Goal: Navigation & Orientation: Find specific page/section

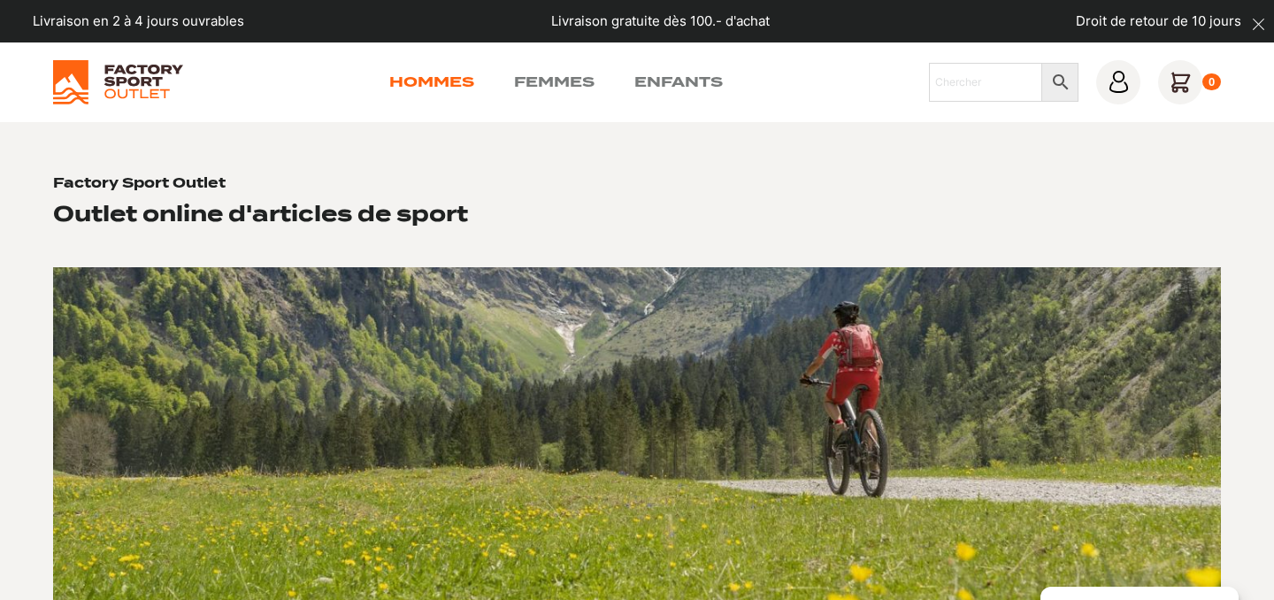
click at [432, 81] on link "Hommes" at bounding box center [431, 82] width 85 height 21
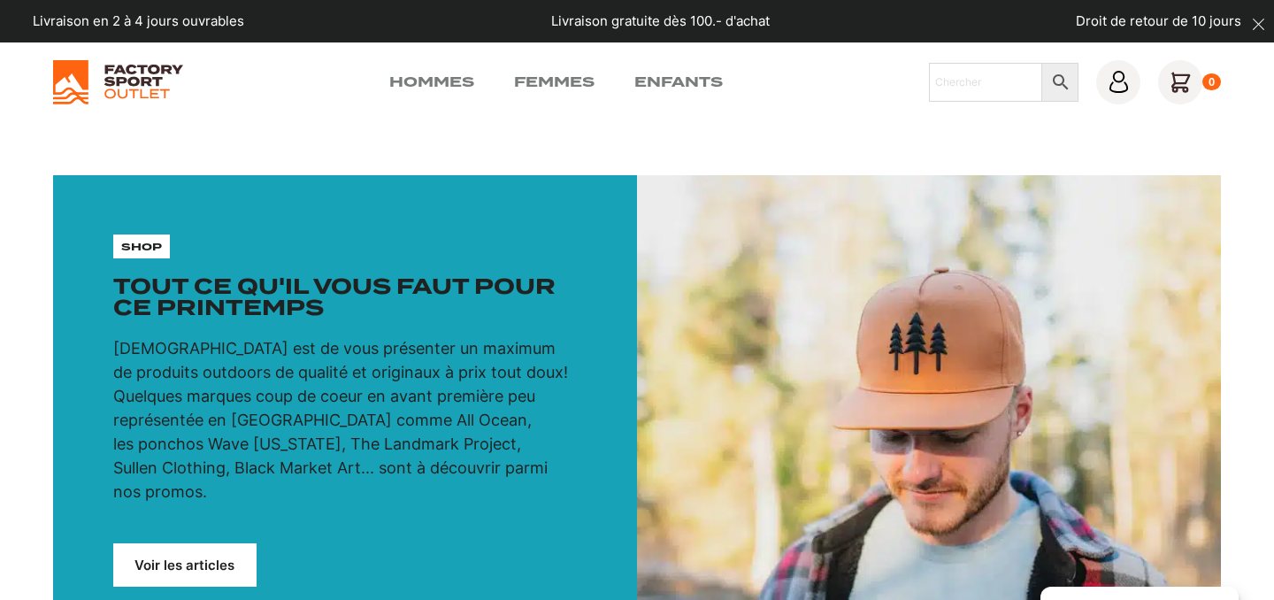
click at [418, 57] on div "Hommes Femmes Enfants Chercher × 0" at bounding box center [637, 82] width 1274 height 80
click at [214, 545] on link "Voir les articles" at bounding box center [184, 564] width 143 height 43
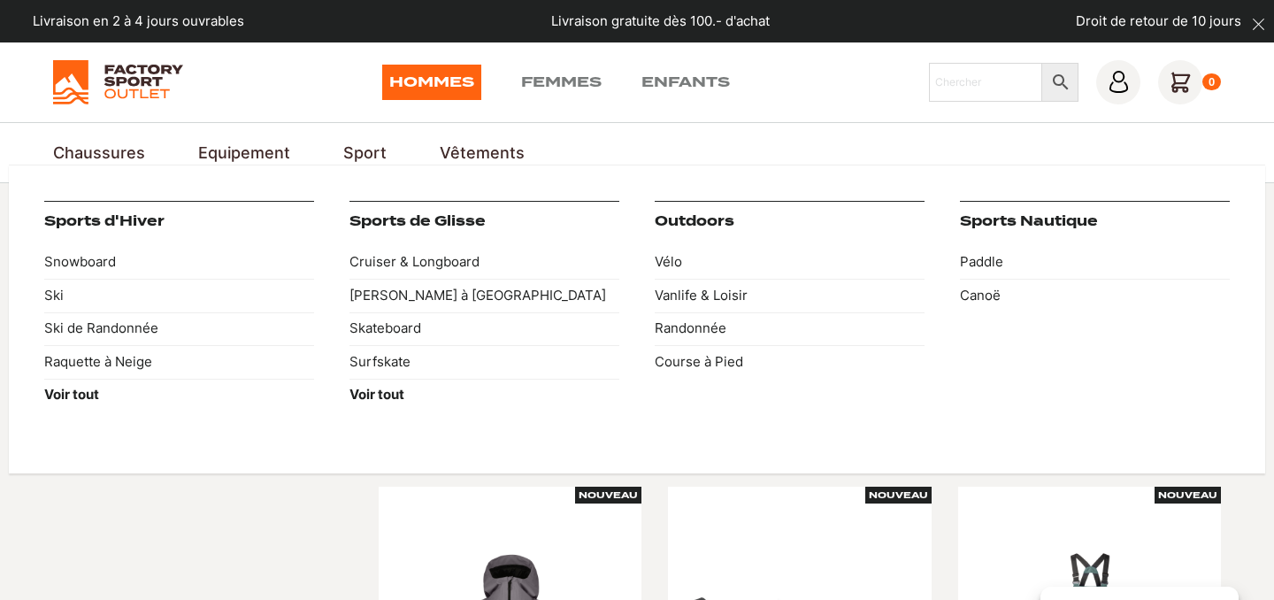
click at [96, 217] on link "Sports d'Hiver" at bounding box center [104, 221] width 120 height 16
